Goal: Use online tool/utility

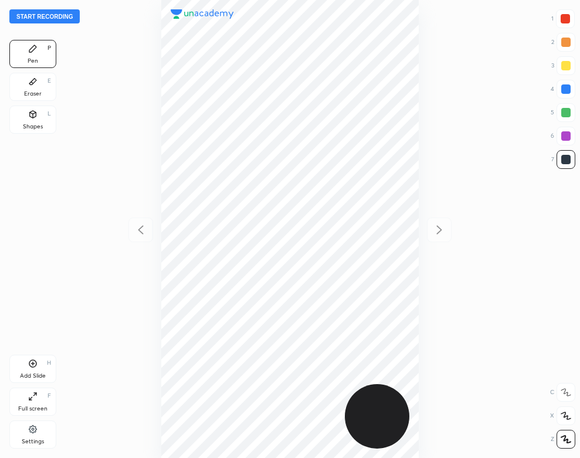
scroll to position [458, 393]
click at [22, 430] on div "Settings" at bounding box center [32, 435] width 47 height 28
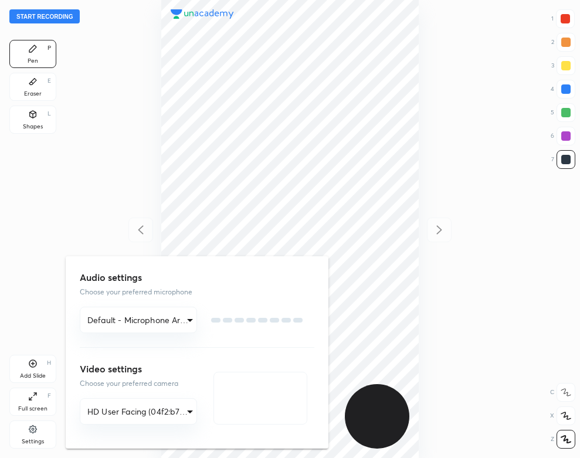
click at [29, 431] on div at bounding box center [290, 229] width 580 height 458
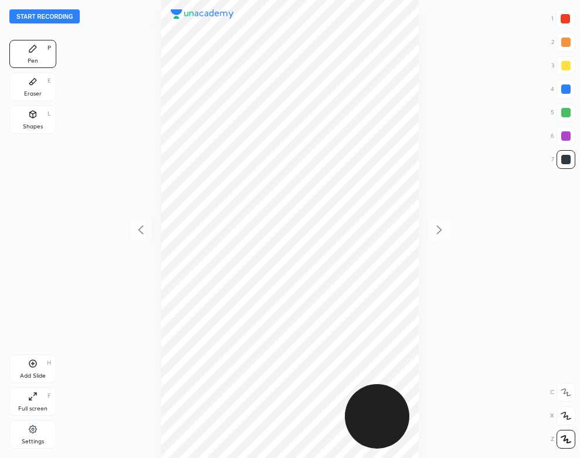
click at [28, 432] on icon at bounding box center [32, 429] width 9 height 11
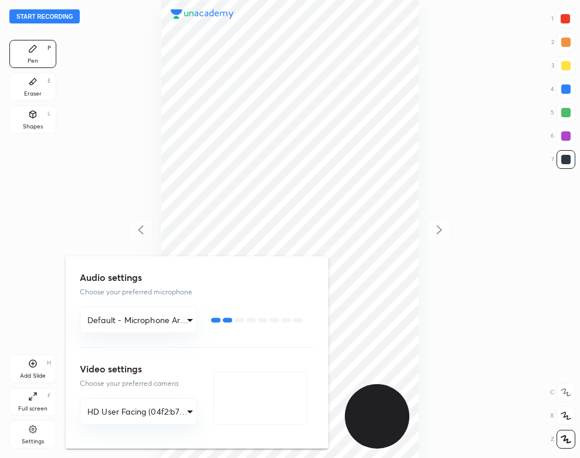
click at [67, 16] on div at bounding box center [290, 229] width 580 height 458
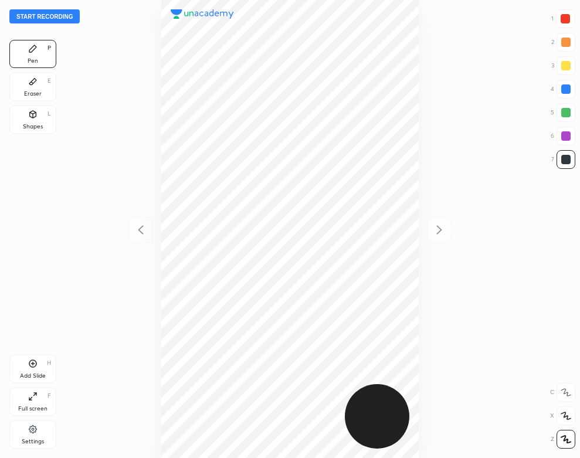
click at [64, 19] on button "Start recording" at bounding box center [44, 16] width 70 height 14
click at [43, 365] on div "Add Slide H" at bounding box center [32, 369] width 47 height 28
click at [141, 232] on icon at bounding box center [141, 230] width 14 height 14
click at [446, 229] on icon at bounding box center [439, 230] width 14 height 14
click at [36, 118] on icon at bounding box center [32, 114] width 9 height 9
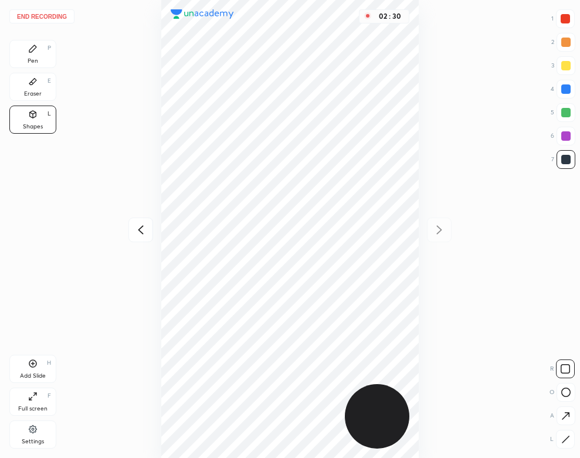
click at [35, 53] on icon at bounding box center [32, 48] width 9 height 9
click at [60, 15] on button "End recording" at bounding box center [41, 16] width 65 height 14
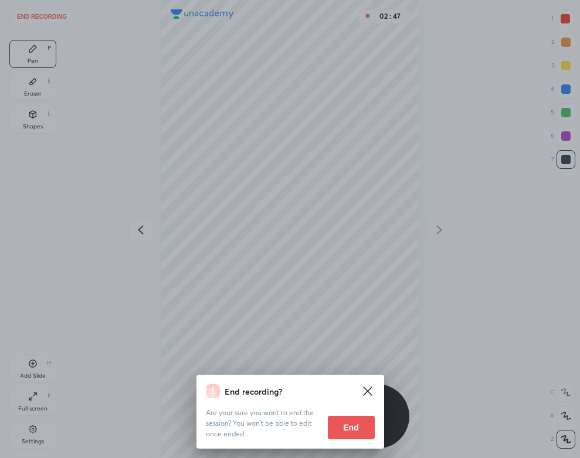
click at [343, 441] on div "End recording? Are your sure you want to end the session? You won’t be able to …" at bounding box center [291, 412] width 188 height 74
click at [340, 427] on button "End" at bounding box center [351, 427] width 47 height 23
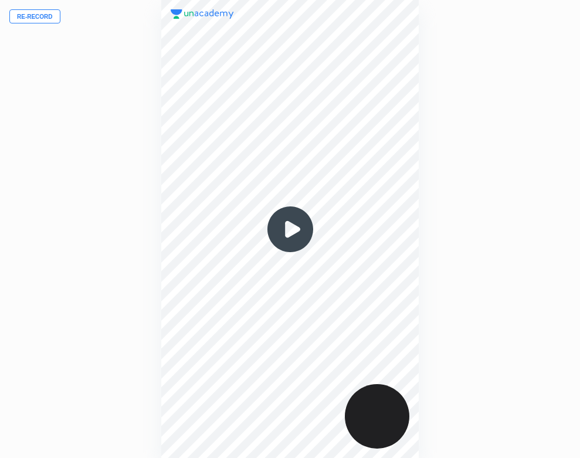
click at [288, 221] on img at bounding box center [290, 229] width 56 height 56
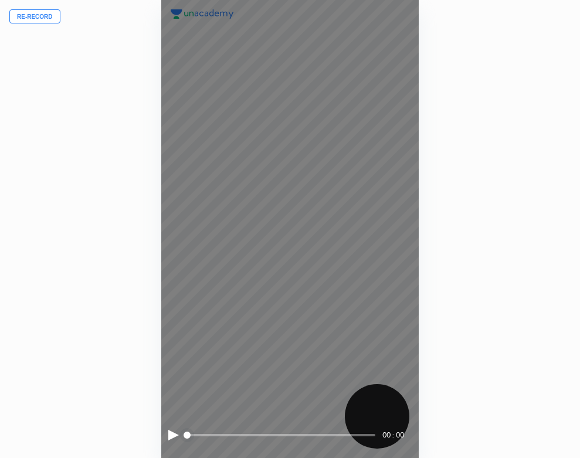
click at [172, 432] on div at bounding box center [173, 435] width 11 height 11
